Goal: Information Seeking & Learning: Find specific fact

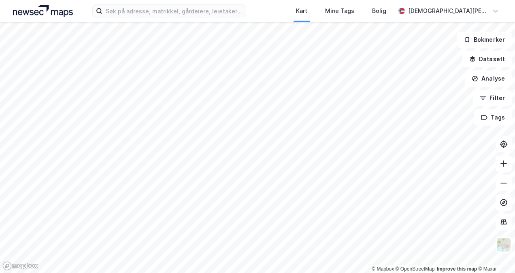
click at [482, 13] on div "[DEMOGRAPHIC_DATA][PERSON_NAME]" at bounding box center [448, 11] width 81 height 10
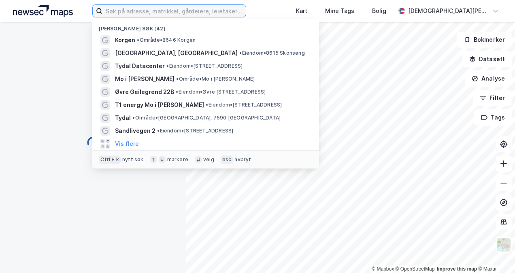
click at [165, 15] on input at bounding box center [173, 11] width 143 height 12
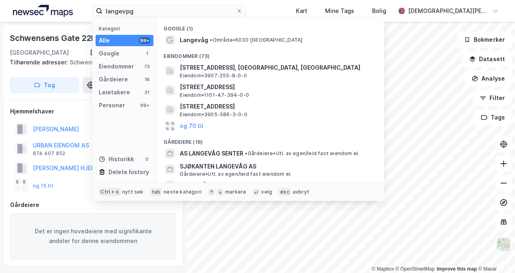
click at [205, 41] on span "Langevåg" at bounding box center [194, 40] width 28 height 10
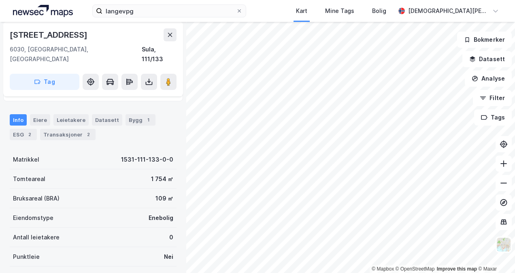
scroll to position [57, 0]
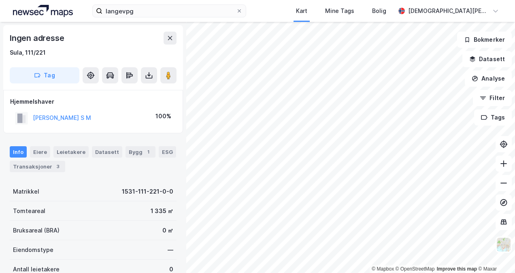
click at [0, 0] on button "[PERSON_NAME] S M" at bounding box center [0, 0] width 0 height 0
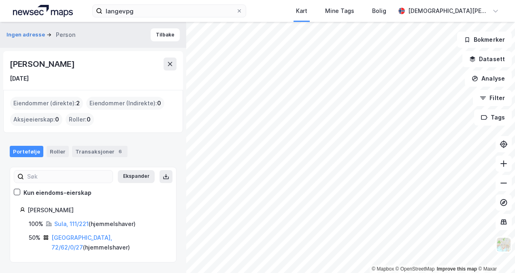
click at [98, 209] on div "[PERSON_NAME]" at bounding box center [97, 210] width 139 height 10
copy div "[PERSON_NAME]"
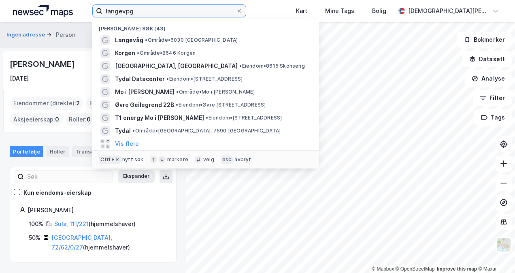
click at [135, 12] on input "langevpg" at bounding box center [168, 11] width 133 height 12
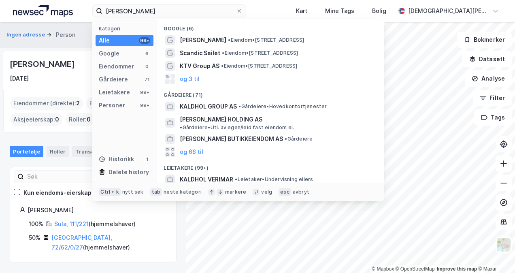
click at [115, 106] on div "Personer" at bounding box center [112, 105] width 26 height 10
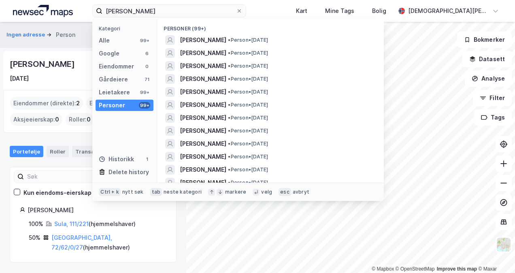
click at [226, 36] on span "[PERSON_NAME]" at bounding box center [203, 40] width 47 height 10
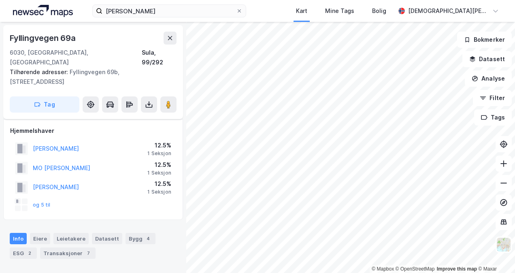
scroll to position [7, 0]
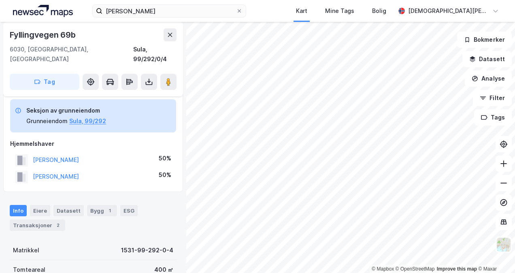
scroll to position [7, 0]
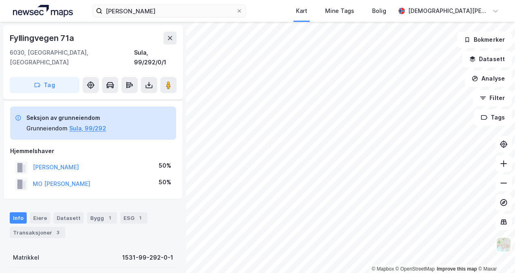
scroll to position [7, 0]
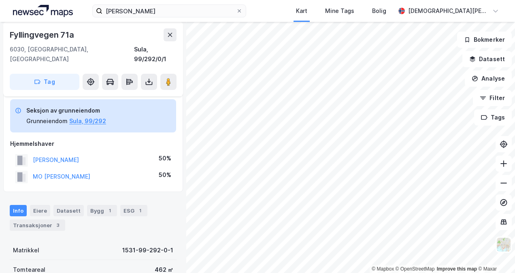
scroll to position [7, 0]
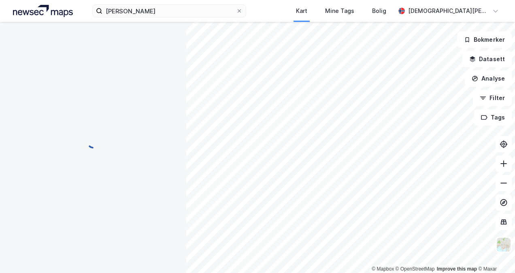
scroll to position [7, 0]
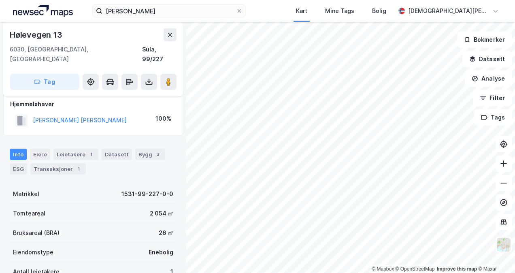
click at [0, 0] on button "[PERSON_NAME] [PERSON_NAME]" at bounding box center [0, 0] width 0 height 0
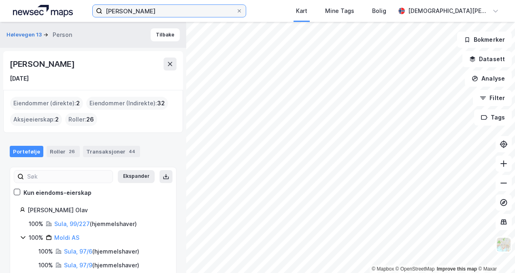
click at [177, 7] on input "[PERSON_NAME]" at bounding box center [168, 11] width 133 height 12
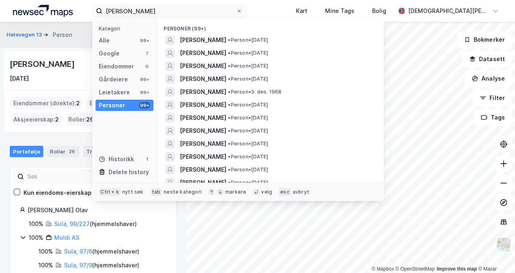
click at [211, 37] on span "[PERSON_NAME]" at bounding box center [203, 40] width 47 height 10
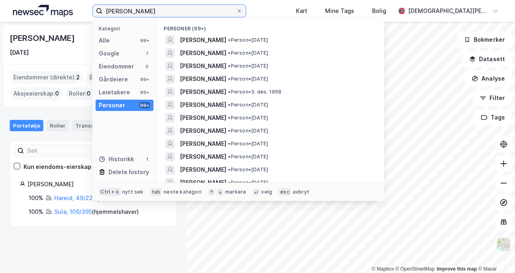
click at [151, 11] on input "[PERSON_NAME]" at bounding box center [168, 11] width 133 height 12
click at [226, 38] on span "[PERSON_NAME]" at bounding box center [203, 40] width 47 height 10
click at [189, 14] on input "[PERSON_NAME]" at bounding box center [168, 11] width 133 height 12
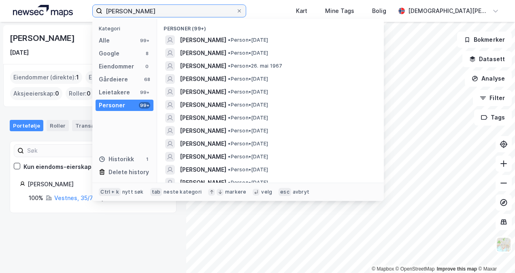
type input "u"
click at [210, 39] on span "[PERSON_NAME]" at bounding box center [203, 40] width 47 height 10
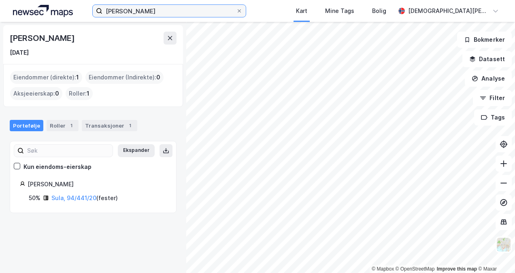
click at [133, 8] on input "[PERSON_NAME]" at bounding box center [168, 11] width 133 height 12
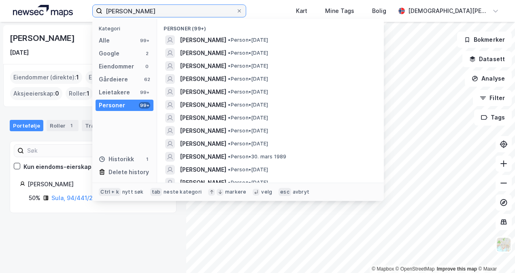
click at [133, 8] on input "[PERSON_NAME]" at bounding box center [168, 11] width 133 height 12
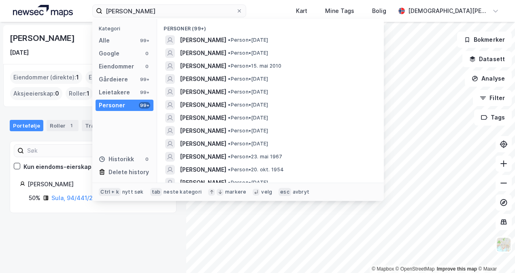
click at [226, 41] on span "[PERSON_NAME]" at bounding box center [203, 40] width 47 height 10
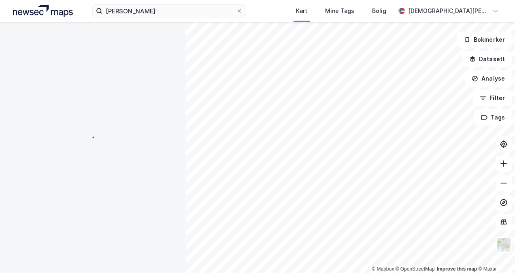
scroll to position [13, 0]
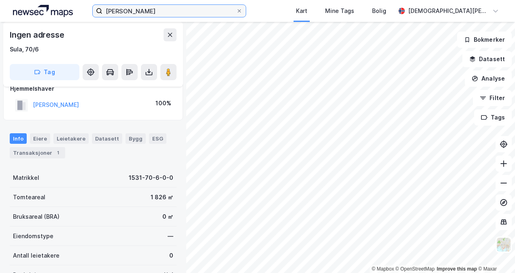
click at [163, 9] on input "[PERSON_NAME]" at bounding box center [168, 11] width 133 height 12
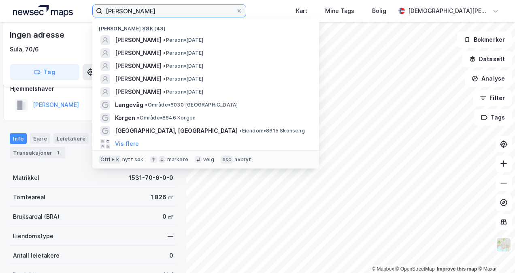
click at [163, 9] on input "[PERSON_NAME]" at bounding box center [168, 11] width 133 height 12
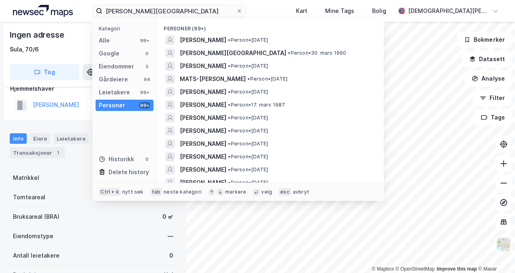
click at [206, 41] on span "[PERSON_NAME]" at bounding box center [203, 40] width 47 height 10
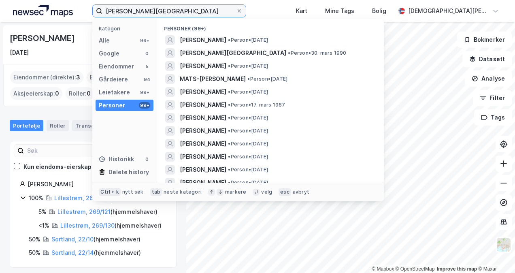
click at [157, 13] on input "[PERSON_NAME][GEOGRAPHIC_DATA]" at bounding box center [168, 11] width 133 height 12
click at [226, 64] on span "[PERSON_NAME]" at bounding box center [203, 66] width 47 height 10
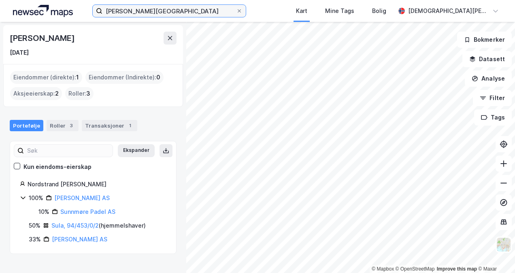
click at [136, 10] on input "[PERSON_NAME][GEOGRAPHIC_DATA]" at bounding box center [168, 11] width 133 height 12
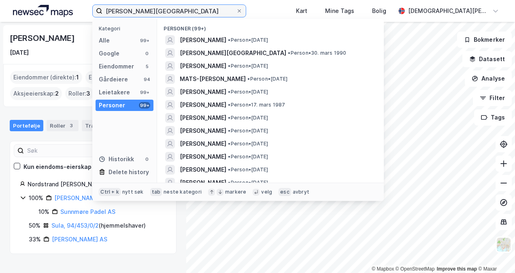
click at [136, 10] on input "[PERSON_NAME][GEOGRAPHIC_DATA]" at bounding box center [168, 11] width 133 height 12
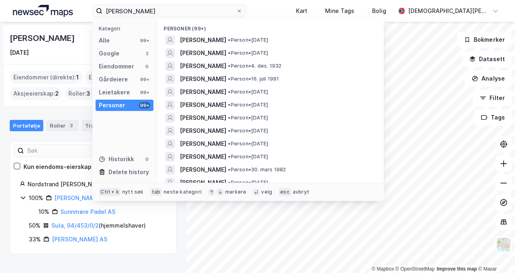
click at [226, 80] on span "[PERSON_NAME]" at bounding box center [203, 79] width 47 height 10
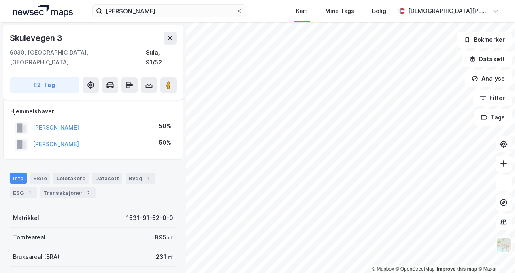
scroll to position [13, 0]
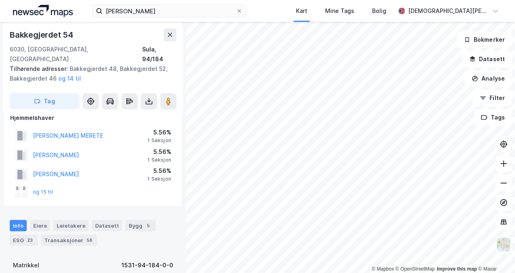
scroll to position [13, 0]
click at [170, 10] on input "[PERSON_NAME]" at bounding box center [168, 11] width 133 height 12
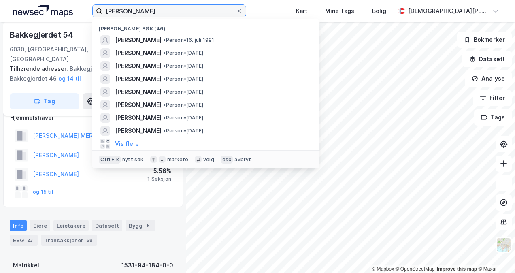
click at [170, 10] on input "[PERSON_NAME]" at bounding box center [168, 11] width 133 height 12
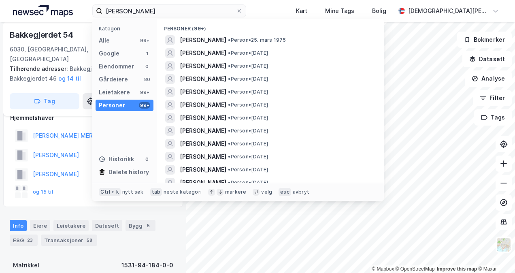
click at [221, 51] on span "[PERSON_NAME]" at bounding box center [203, 53] width 47 height 10
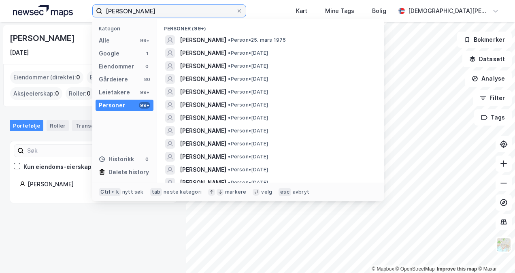
click at [147, 9] on input "[PERSON_NAME]" at bounding box center [168, 11] width 133 height 12
click at [162, 10] on input "[PERSON_NAME]" at bounding box center [168, 11] width 133 height 12
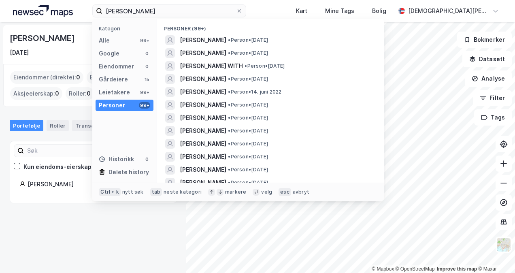
click at [213, 38] on span "[PERSON_NAME]" at bounding box center [203, 40] width 47 height 10
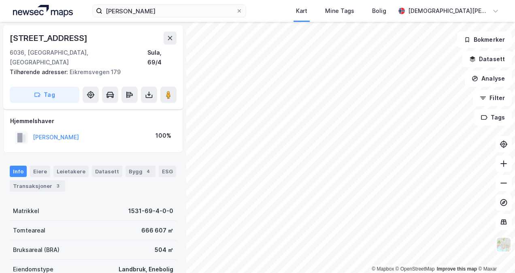
scroll to position [13, 0]
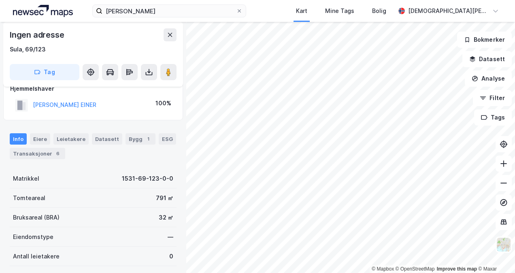
scroll to position [13, 0]
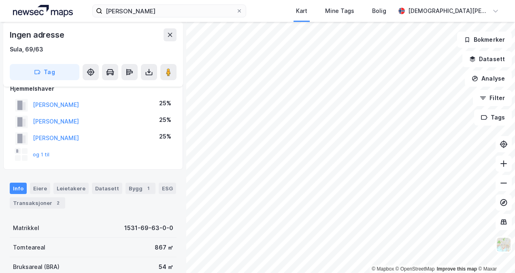
scroll to position [13, 0]
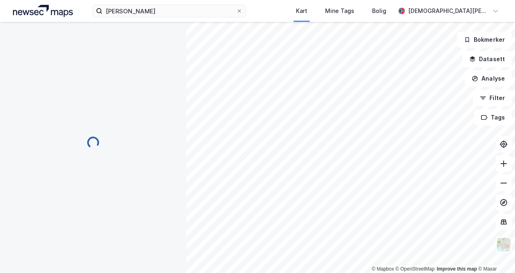
scroll to position [13, 0]
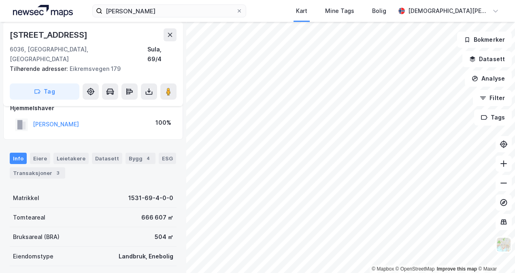
drag, startPoint x: 126, startPoint y: 115, endPoint x: 34, endPoint y: 113, distance: 92.3
click at [34, 116] on div "[PERSON_NAME] 100%" at bounding box center [93, 124] width 166 height 17
copy button "[PERSON_NAME]"
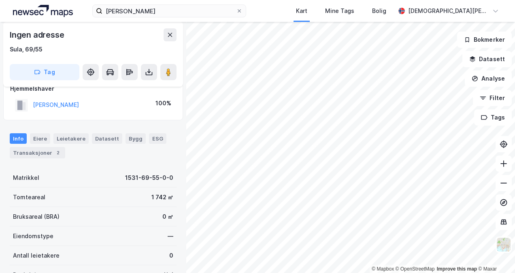
click at [0, 0] on button "[PERSON_NAME]" at bounding box center [0, 0] width 0 height 0
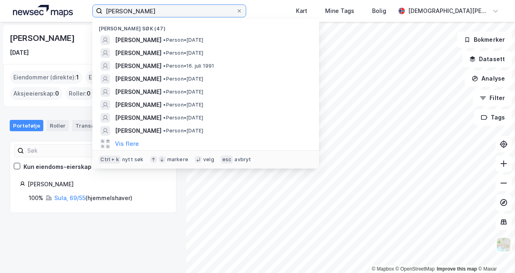
click at [157, 9] on input "[PERSON_NAME]" at bounding box center [168, 11] width 133 height 12
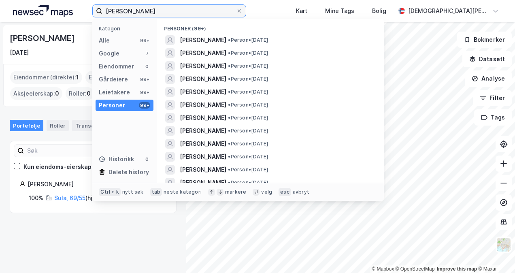
type input "[PERSON_NAME]"
click at [221, 40] on span "[PERSON_NAME]" at bounding box center [203, 40] width 47 height 10
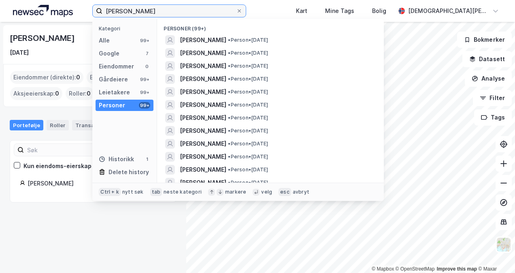
click at [213, 13] on input "[PERSON_NAME]" at bounding box center [168, 11] width 133 height 12
click at [212, 52] on span "[PERSON_NAME]" at bounding box center [203, 53] width 47 height 10
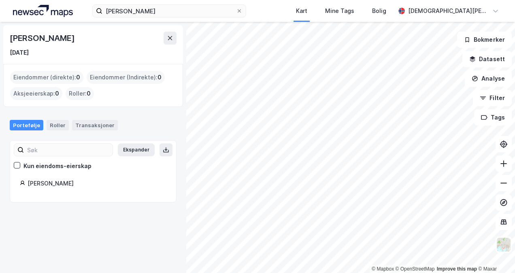
click at [50, 182] on div "[PERSON_NAME]" at bounding box center [97, 184] width 139 height 10
click at [170, 10] on input "[PERSON_NAME]" at bounding box center [168, 11] width 133 height 12
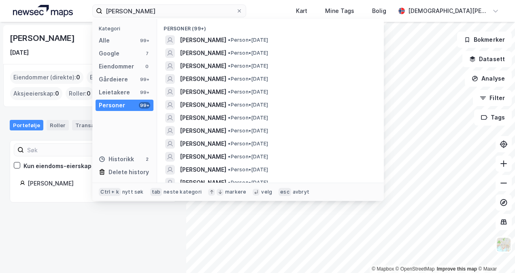
click at [208, 65] on span "[PERSON_NAME]" at bounding box center [203, 66] width 47 height 10
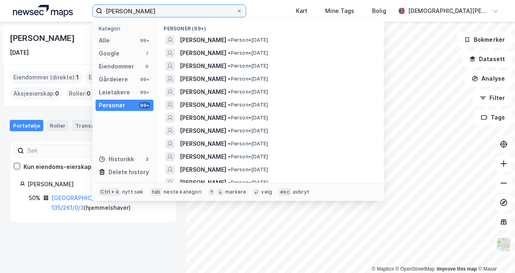
click at [161, 13] on input "[PERSON_NAME]" at bounding box center [168, 11] width 133 height 12
click at [210, 115] on span "[PERSON_NAME]" at bounding box center [203, 118] width 47 height 10
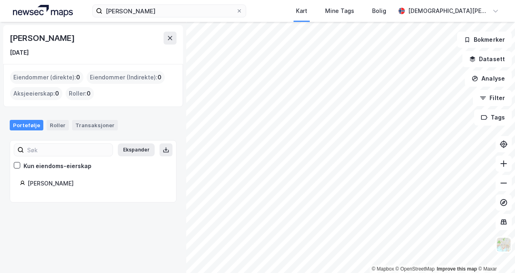
click at [185, 18] on div "[PERSON_NAME] Kart Mine Tags Bolig [PERSON_NAME]" at bounding box center [257, 11] width 515 height 22
click at [183, 15] on input "[PERSON_NAME]" at bounding box center [168, 11] width 133 height 12
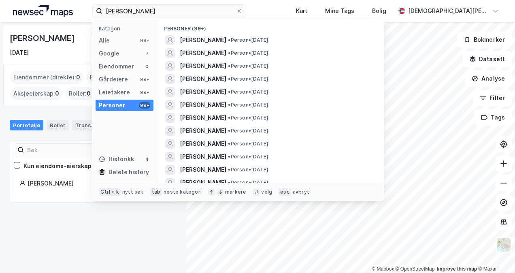
click at [210, 104] on span "[PERSON_NAME]" at bounding box center [203, 105] width 47 height 10
click at [167, 11] on input "[PERSON_NAME]" at bounding box center [168, 11] width 133 height 12
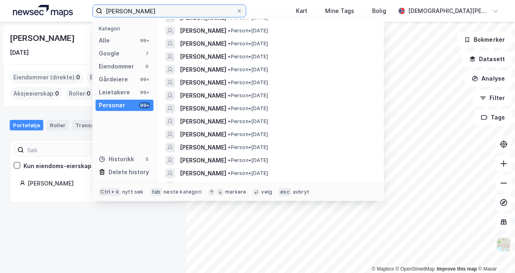
scroll to position [23, 0]
click at [200, 146] on span "[PERSON_NAME]" at bounding box center [203, 147] width 47 height 10
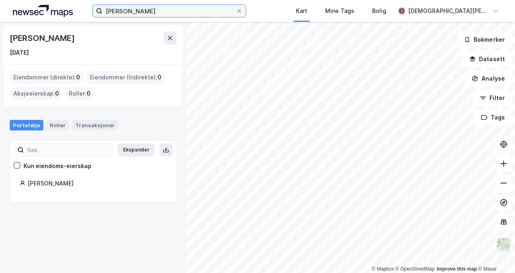
click at [159, 12] on input "[PERSON_NAME]" at bounding box center [168, 11] width 133 height 12
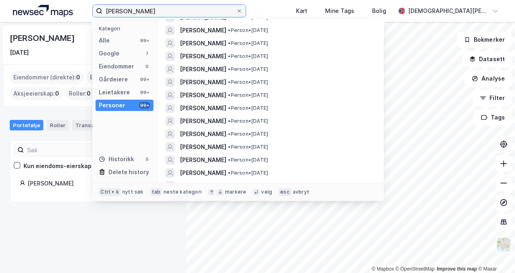
scroll to position [161, 0]
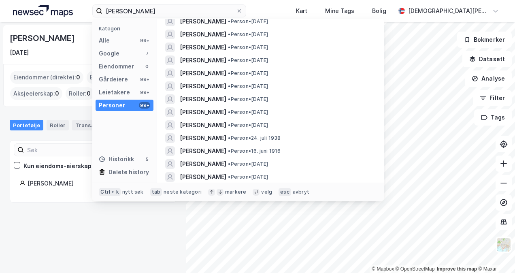
click at [217, 163] on span "[PERSON_NAME]" at bounding box center [203, 164] width 47 height 10
